Goal: Navigation & Orientation: Understand site structure

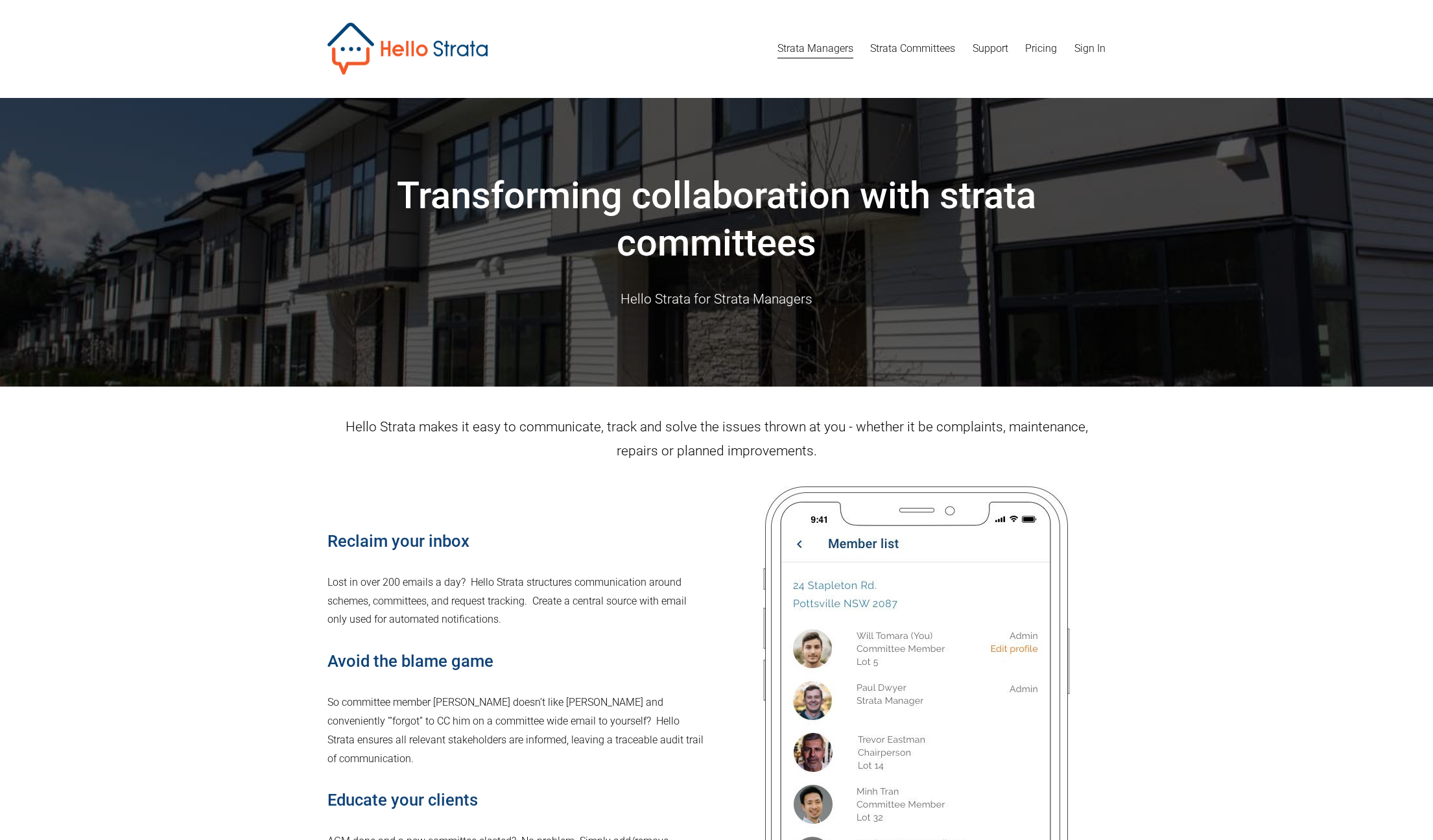
click at [1035, 47] on link "Pricing" at bounding box center [1041, 49] width 32 height 21
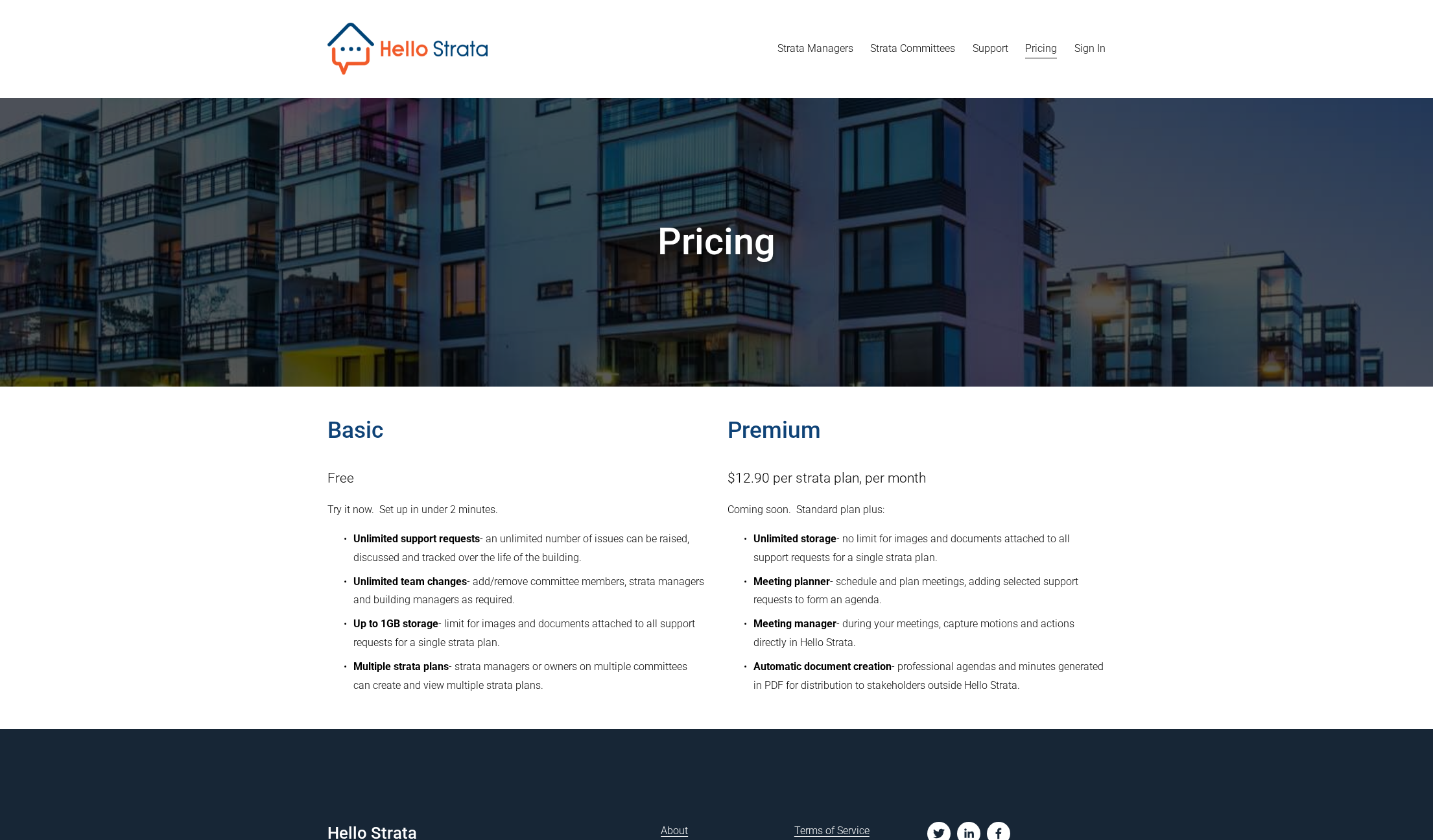
click at [834, 51] on link "Strata Managers" at bounding box center [815, 49] width 76 height 21
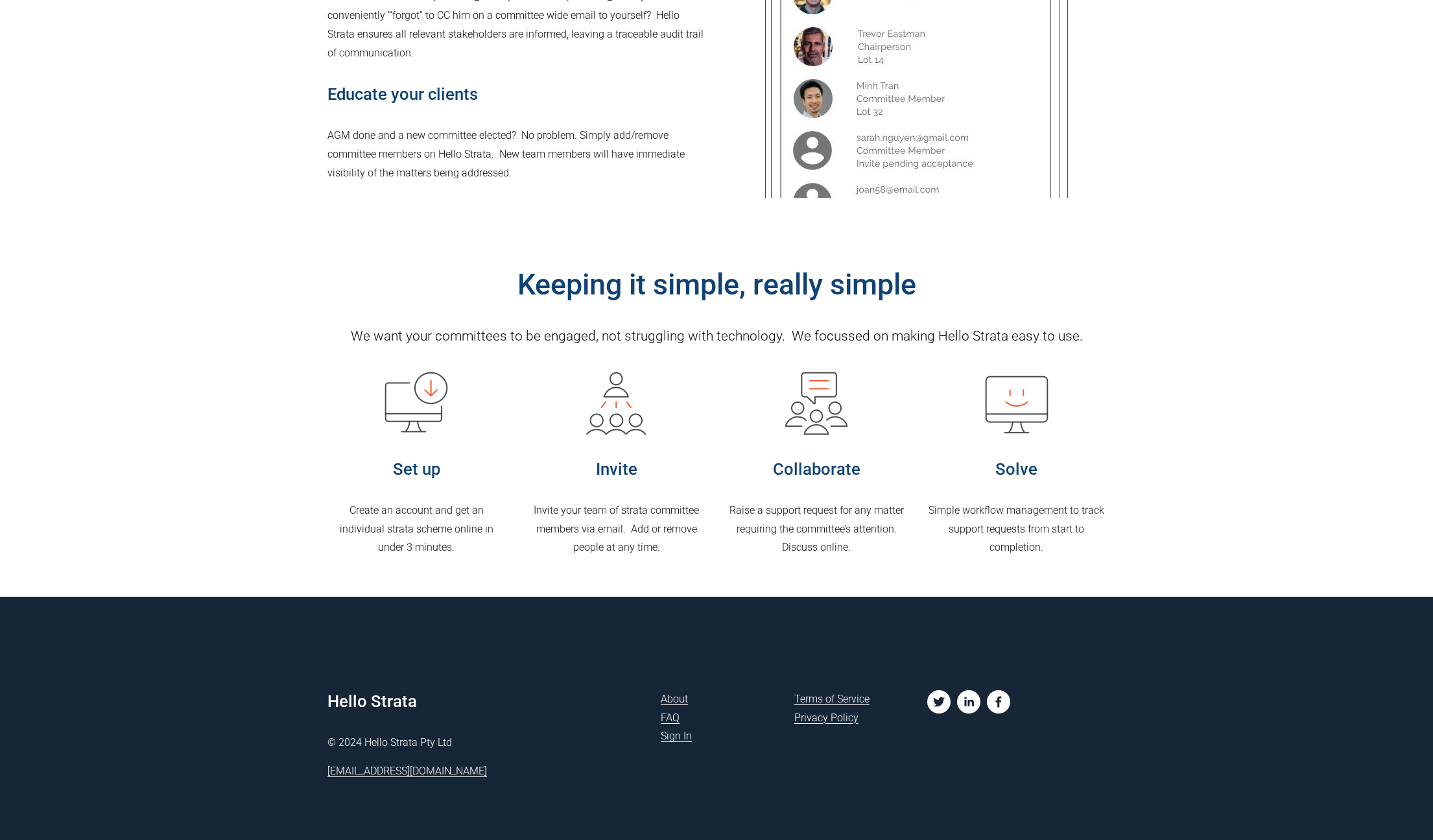
scroll to position [737, 0]
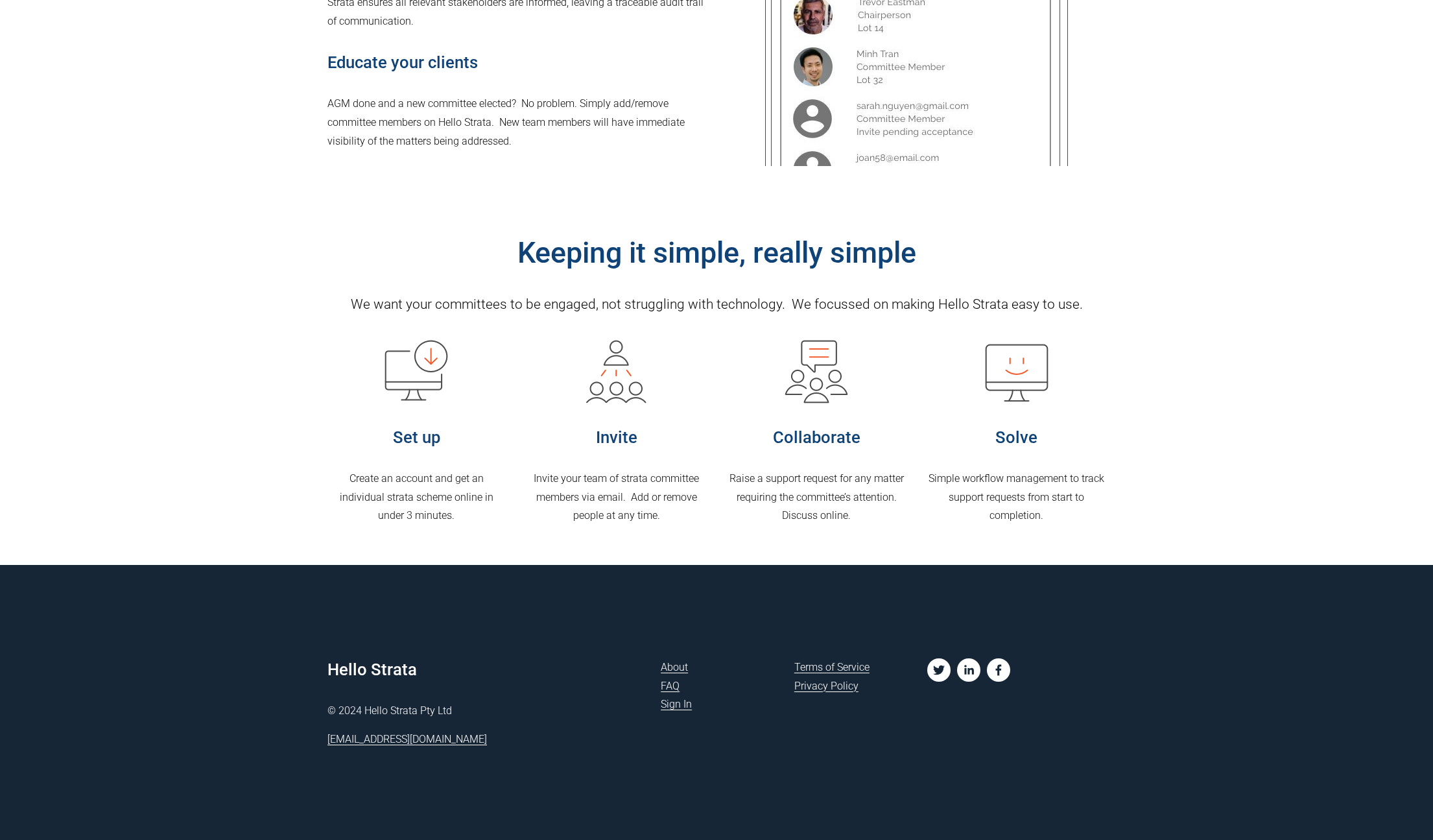
click at [673, 684] on link "FAQ" at bounding box center [671, 686] width 19 height 19
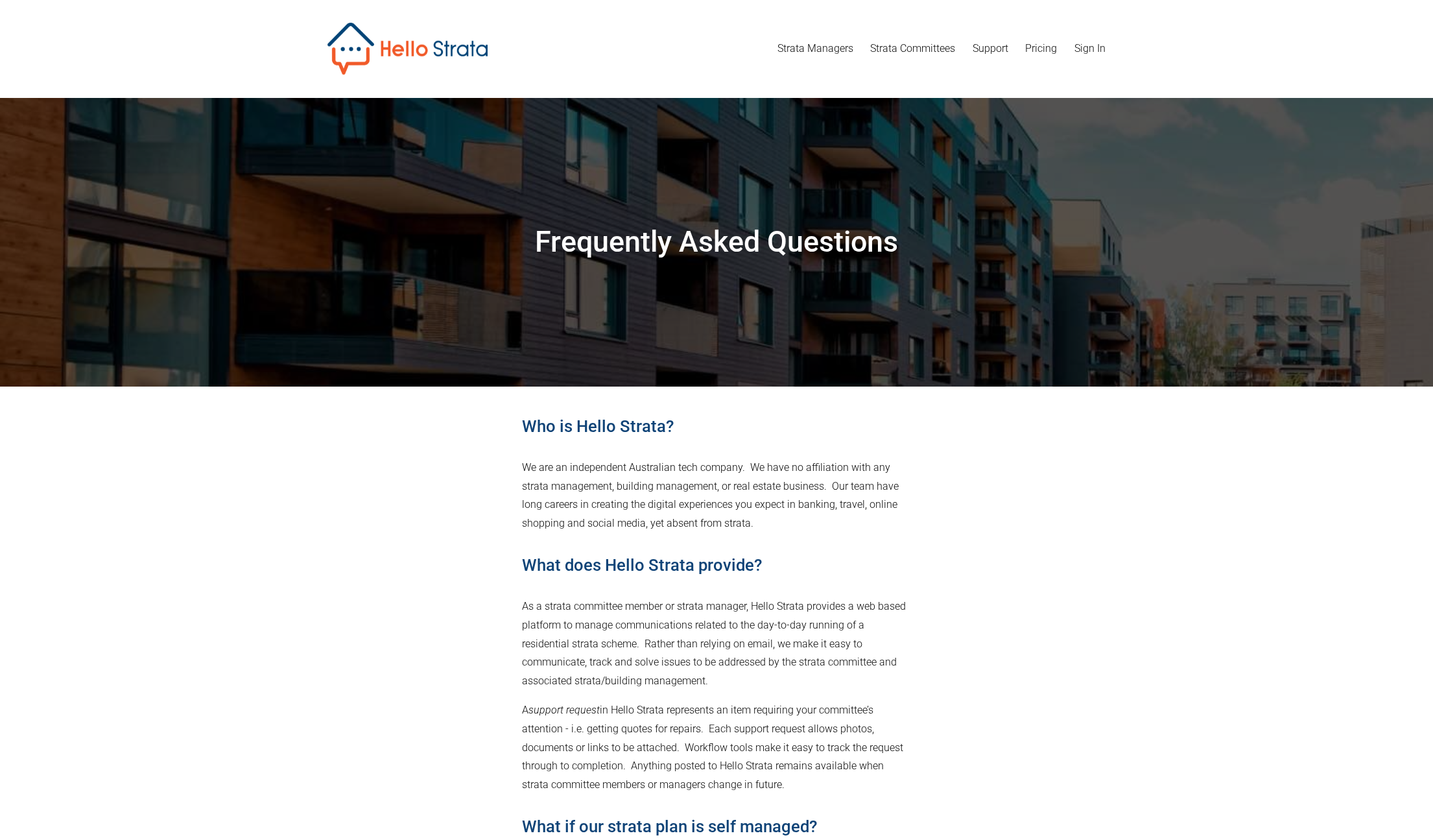
click at [884, 49] on link "Strata Committees" at bounding box center [912, 49] width 85 height 21
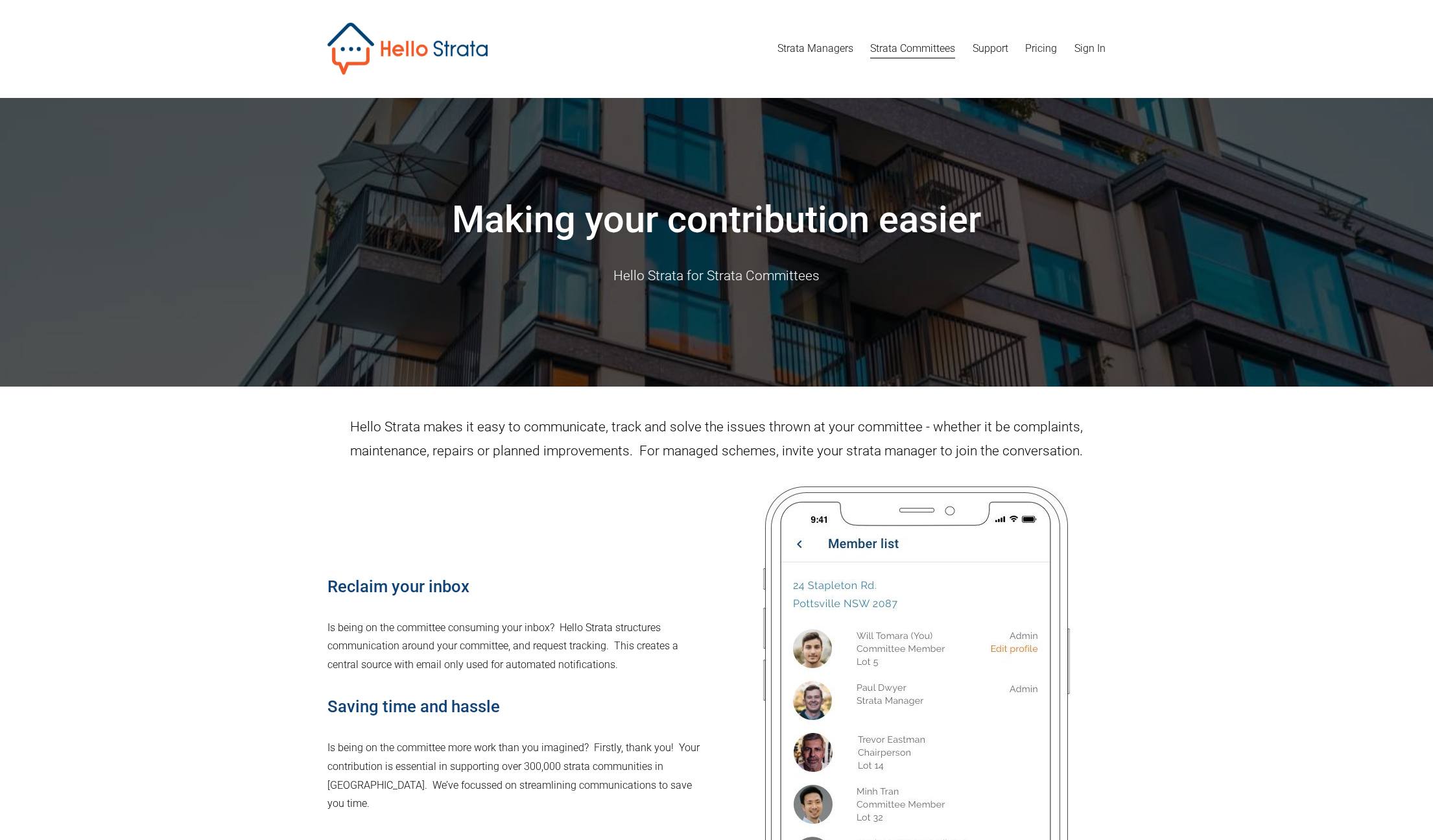
click at [995, 51] on link "Support" at bounding box center [990, 49] width 35 height 21
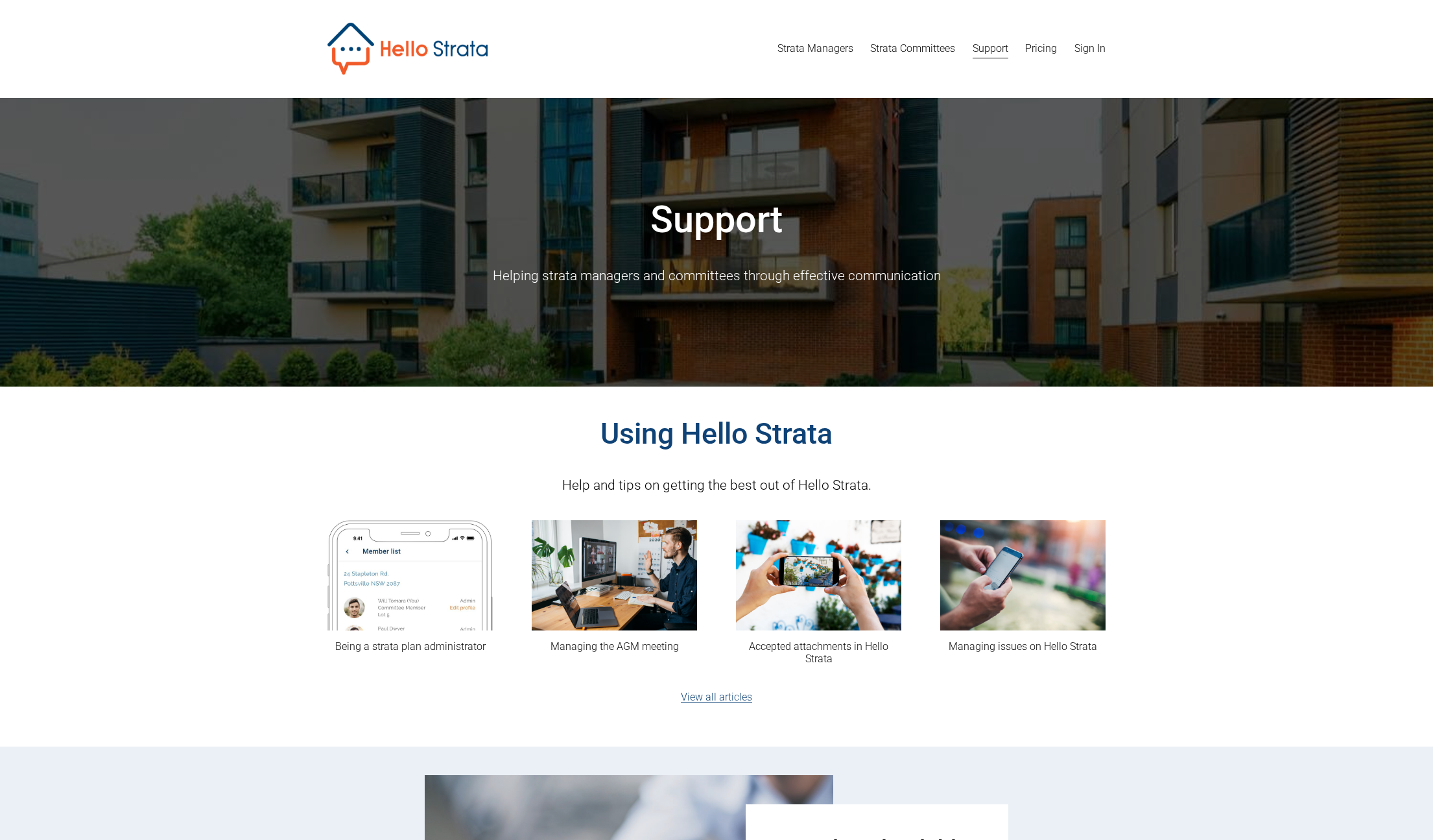
click at [822, 52] on link "Strata Managers" at bounding box center [815, 49] width 76 height 21
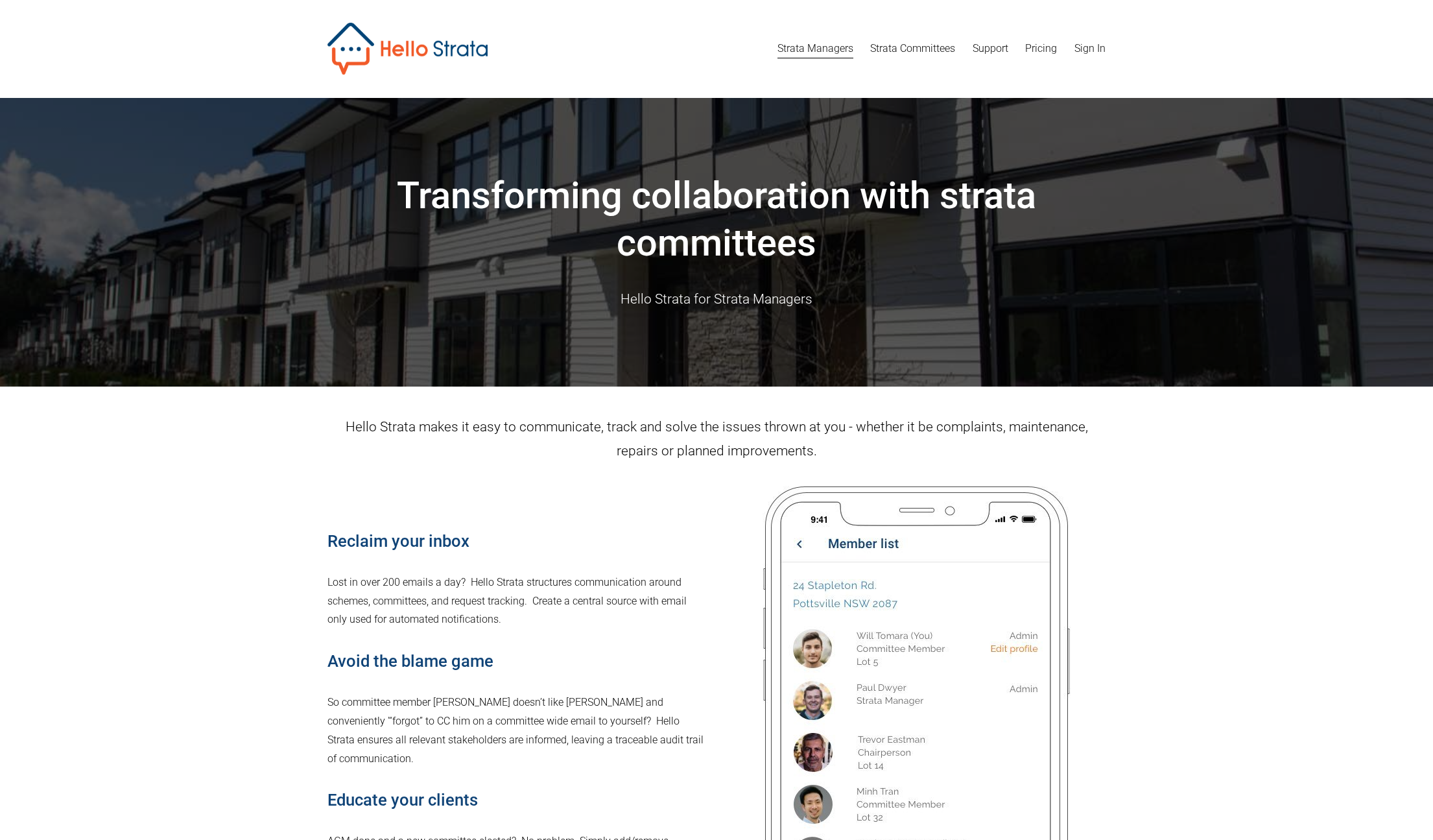
click at [923, 53] on link "Strata Committees" at bounding box center [912, 49] width 85 height 21
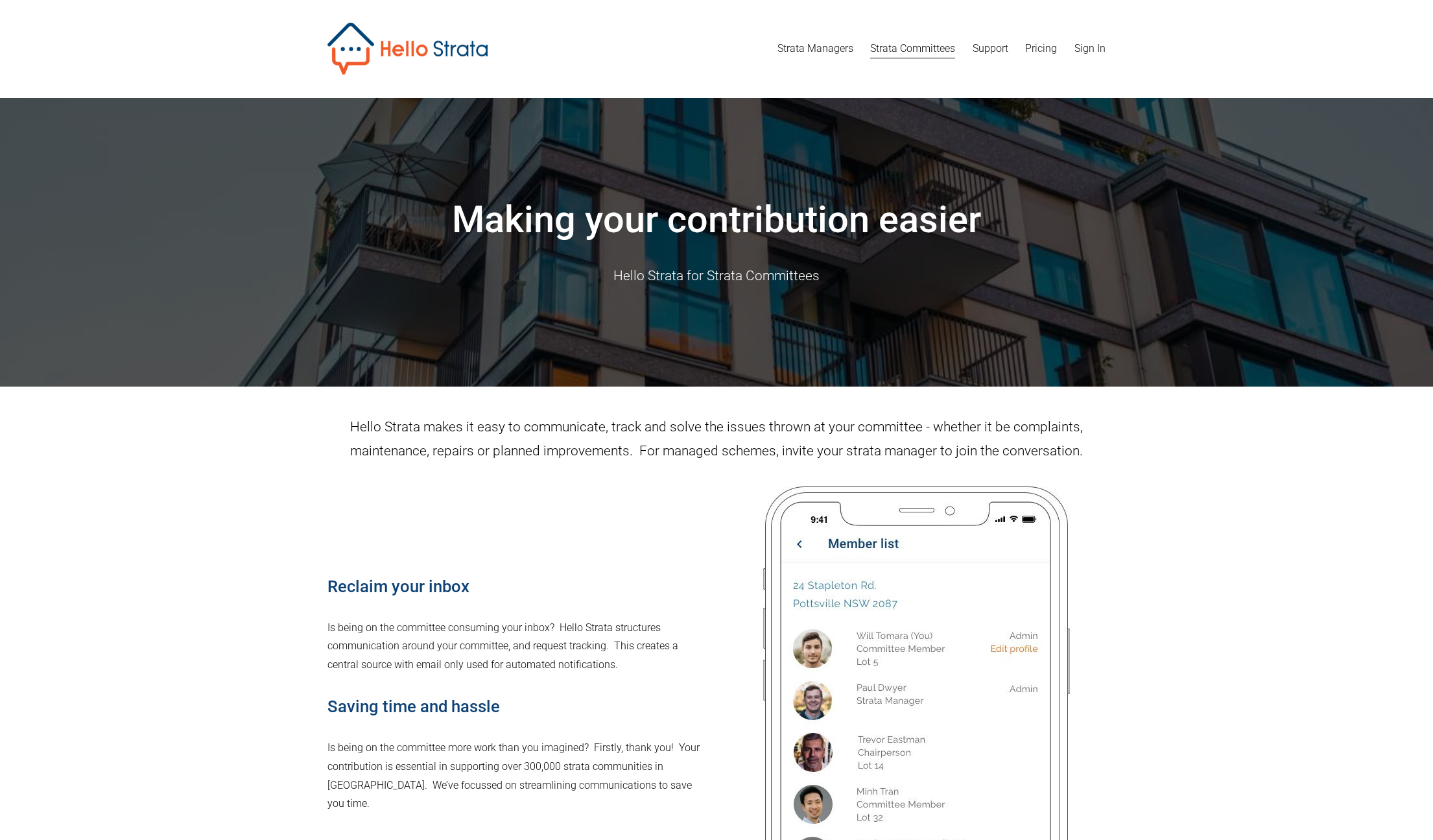
click at [447, 60] on img at bounding box center [407, 49] width 160 height 52
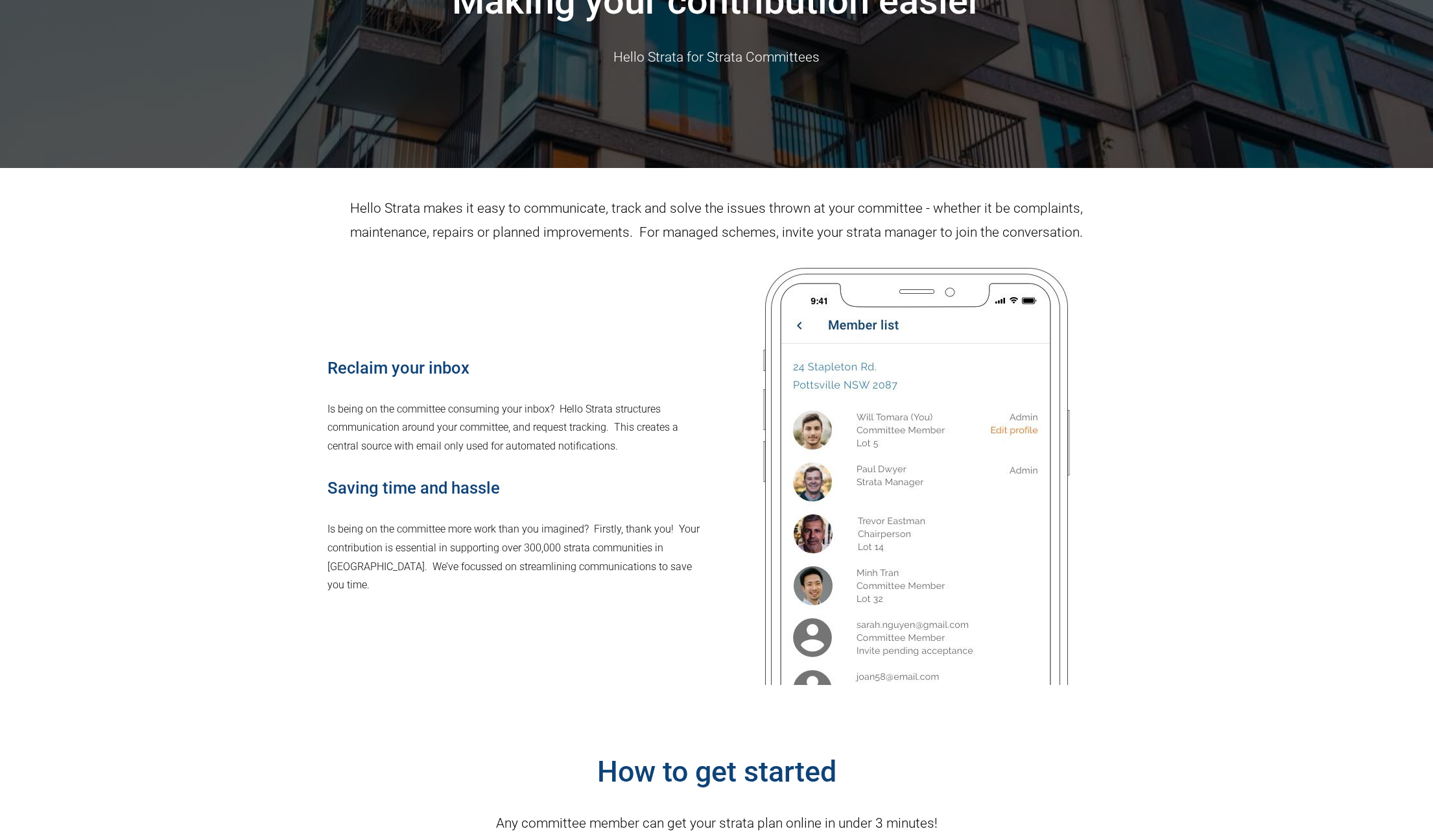
scroll to position [302, 0]
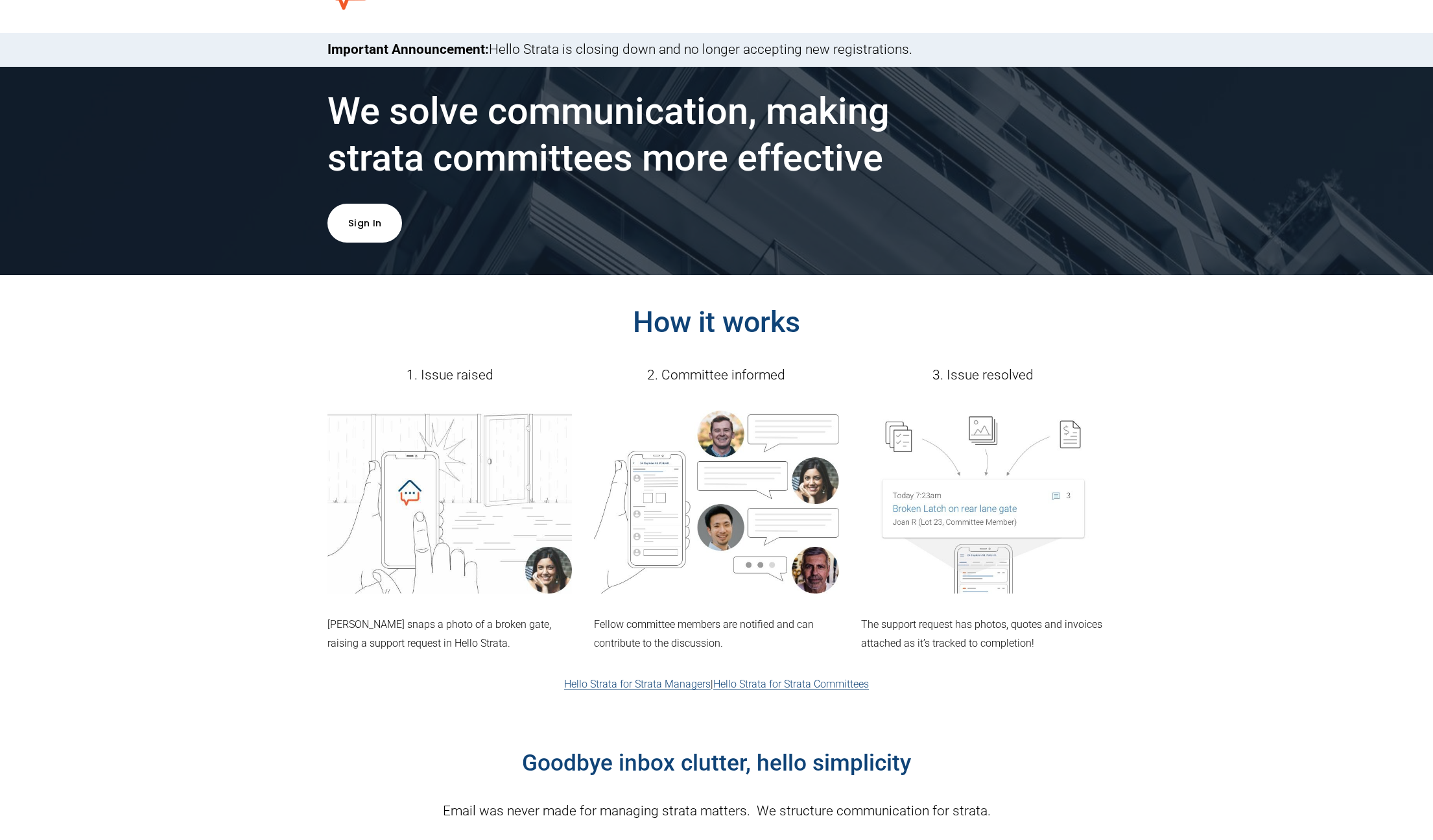
scroll to position [82, 0]
